Goal: Check status: Check status

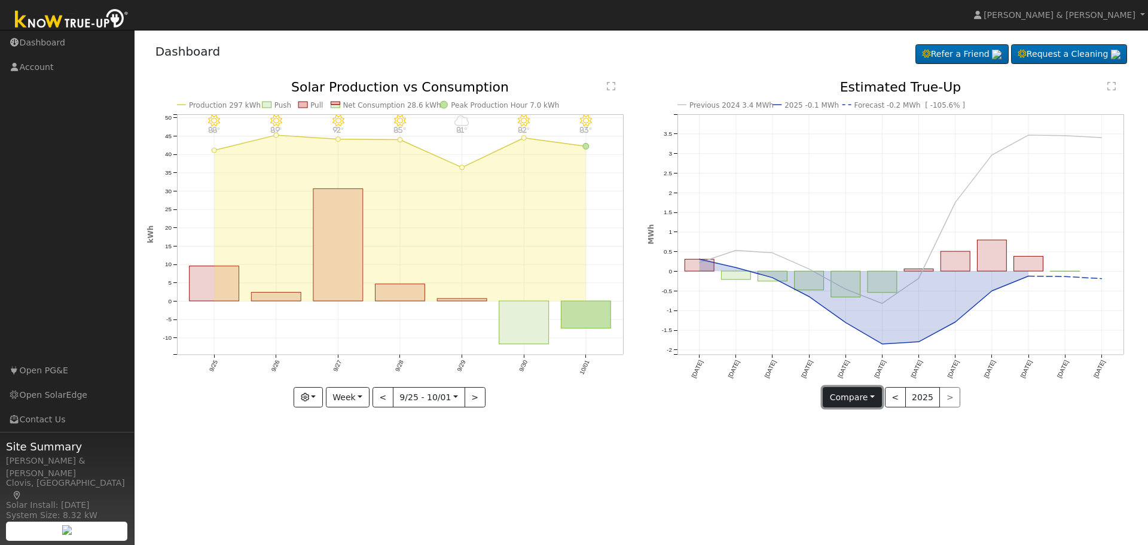
click at [854, 390] on button "Compare" at bounding box center [851, 397] width 59 height 20
click at [859, 439] on link "Current Year" at bounding box center [869, 438] width 93 height 17
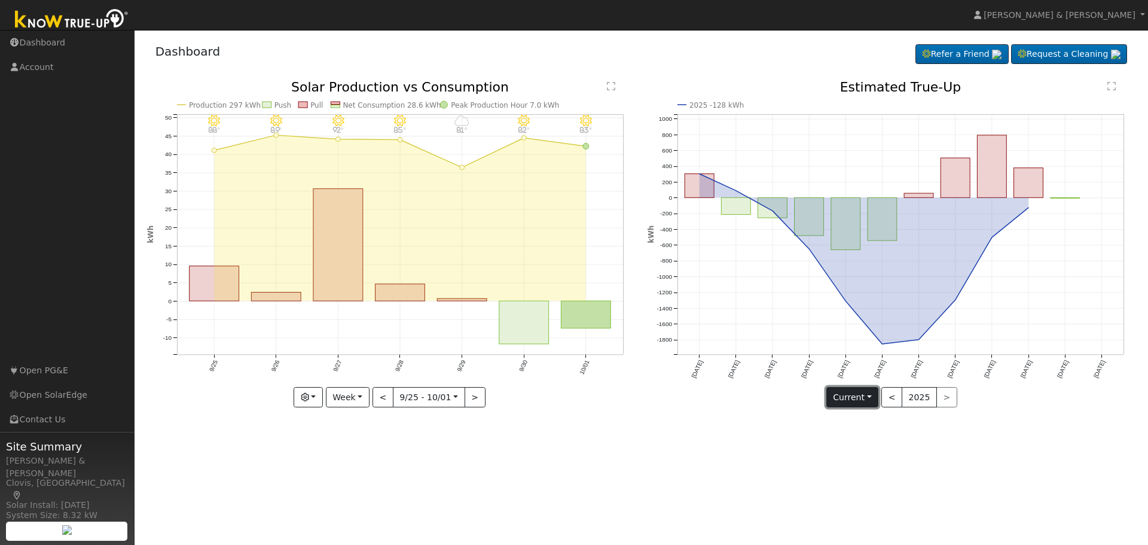
click at [867, 401] on button "Current" at bounding box center [852, 397] width 53 height 20
click at [867, 422] on link "Compare Previous" at bounding box center [873, 421] width 93 height 17
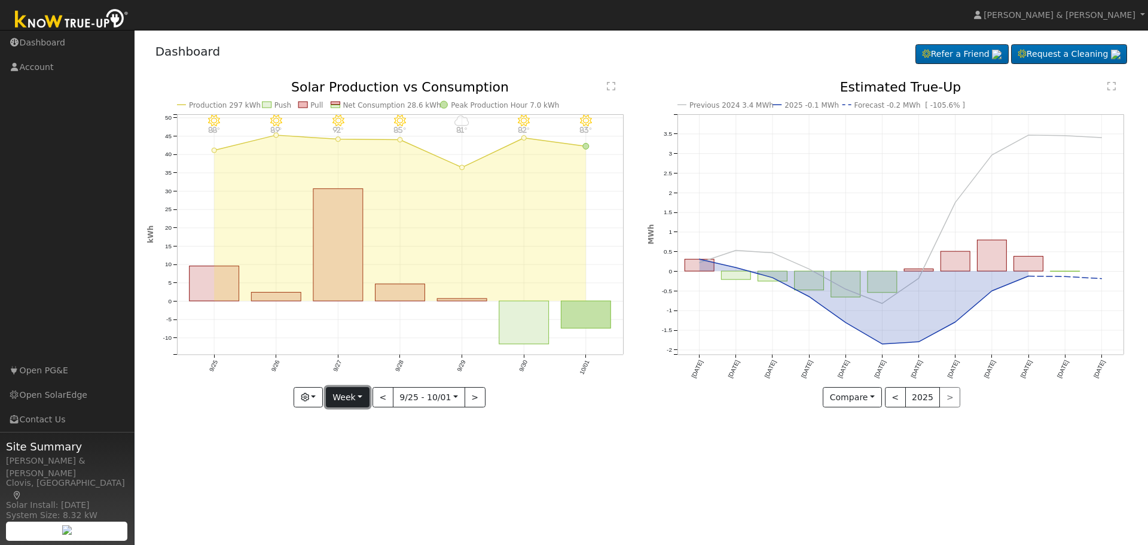
click at [356, 397] on button "Week" at bounding box center [348, 397] width 44 height 20
click at [363, 453] on link "Month" at bounding box center [367, 455] width 83 height 17
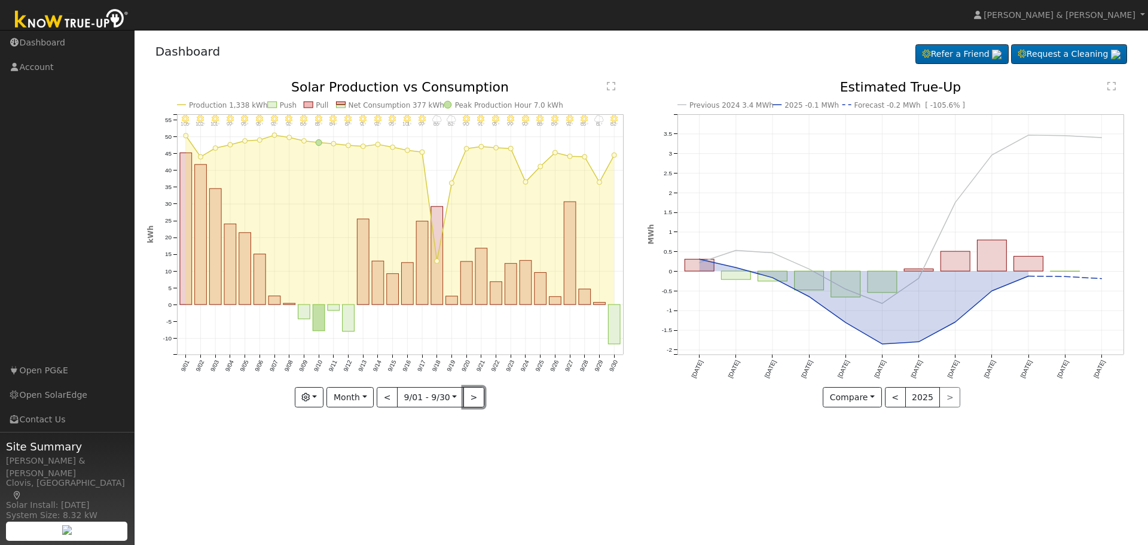
click at [479, 398] on button ">" at bounding box center [473, 397] width 21 height 20
type input "[DATE]"
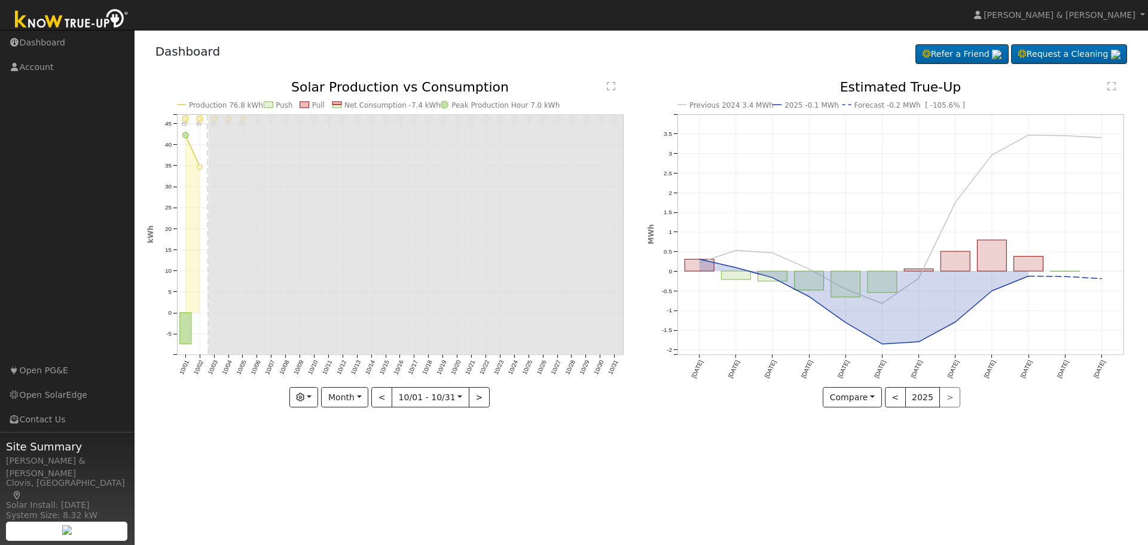
click at [555, 439] on div "User Profile First name Last name Email Email Notifications No Emails No Emails…" at bounding box center [640, 287] width 1013 height 515
click at [897, 393] on button "<" at bounding box center [895, 397] width 21 height 20
